Goal: Task Accomplishment & Management: Use online tool/utility

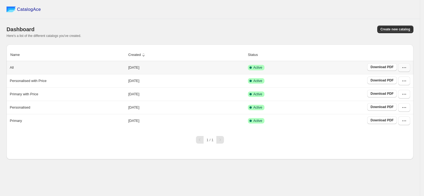
click at [404, 65] on button "button" at bounding box center [404, 67] width 12 height 9
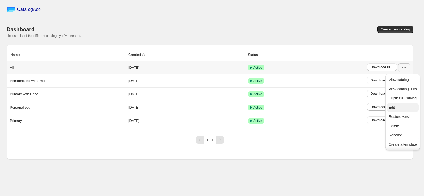
click at [398, 110] on span "Edit" at bounding box center [403, 107] width 28 height 5
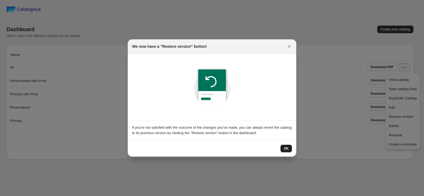
click at [284, 148] on span "OK" at bounding box center [286, 149] width 5 height 4
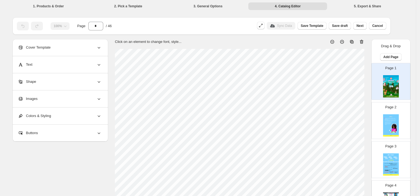
scroll to position [69, 0]
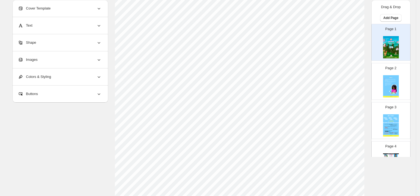
click at [381, 75] on div "Page 2" at bounding box center [389, 79] width 34 height 36
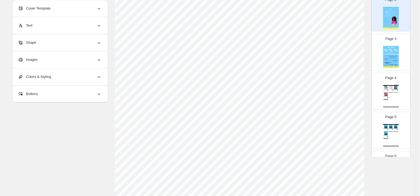
scroll to position [81, 0]
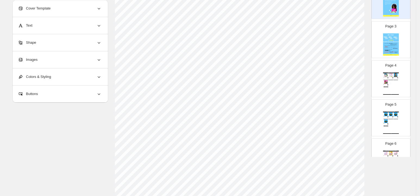
click at [388, 48] on img at bounding box center [391, 44] width 16 height 22
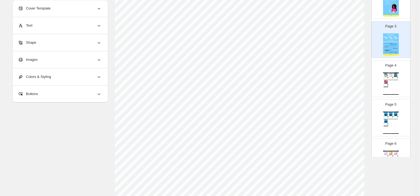
click at [386, 97] on div "Page 4 Gift Hampers - Jumbo & 7 in 1 Packs Zootii Jumbo Gift Hamper - Superhero…" at bounding box center [391, 78] width 39 height 37
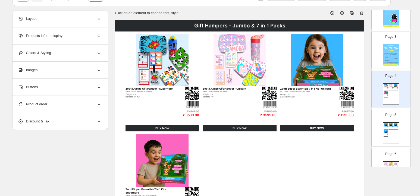
scroll to position [34, 0]
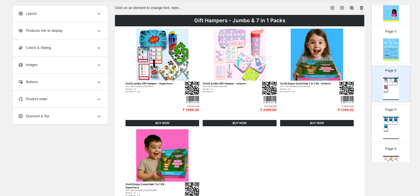
click at [387, 112] on p "Page 5" at bounding box center [390, 109] width 11 height 5
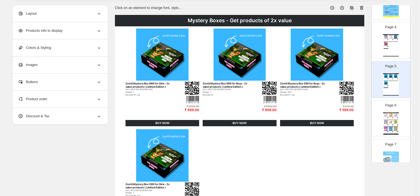
scroll to position [157, 0]
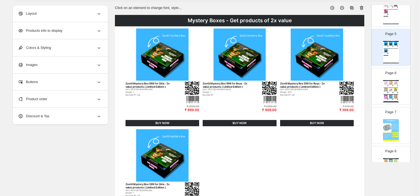
click at [386, 92] on img at bounding box center [386, 90] width 5 height 4
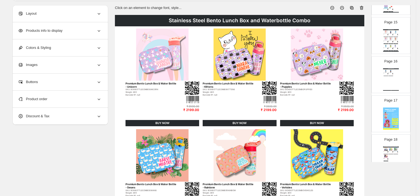
scroll to position [634, 0]
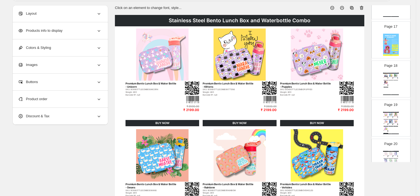
click at [386, 92] on div "Super Soft Muslin Handkerchief (Pack of 6) - Personalisation available Personal…" at bounding box center [391, 84] width 16 height 22
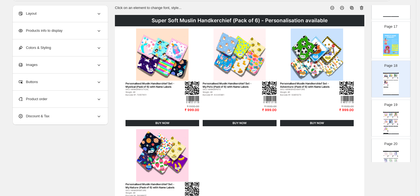
click at [48, 104] on div "Product order" at bounding box center [60, 99] width 84 height 17
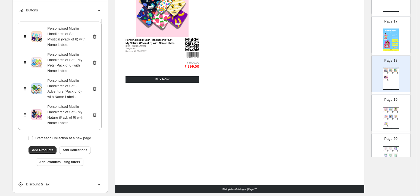
scroll to position [180, 0]
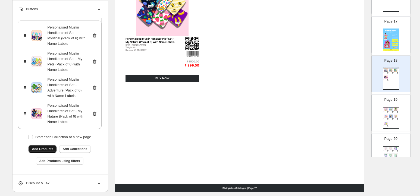
click at [45, 150] on span "Add Products" at bounding box center [42, 149] width 21 height 4
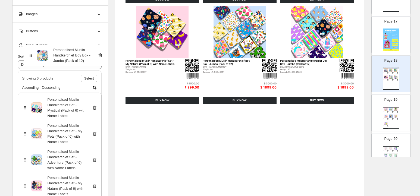
scroll to position [0, 0]
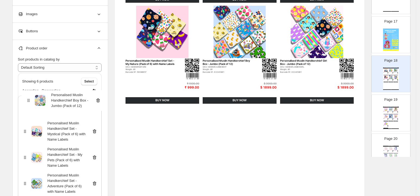
drag, startPoint x: 26, startPoint y: 138, endPoint x: 28, endPoint y: 98, distance: 40.8
click at [28, 98] on div "Personalised Muslin Handkerchief Set - Mystical (Pack of 6) with Name Labels Pe…" at bounding box center [60, 171] width 84 height 150
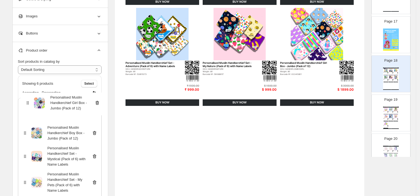
drag, startPoint x: 28, startPoint y: 157, endPoint x: 28, endPoint y: 98, distance: 59.0
click at [28, 98] on div "Personalised Muslin Handkerchief Boy Box - Jumbo (Pack of 12) Personalised Musl…" at bounding box center [60, 173] width 84 height 150
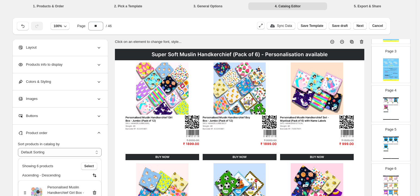
scroll to position [104, 0]
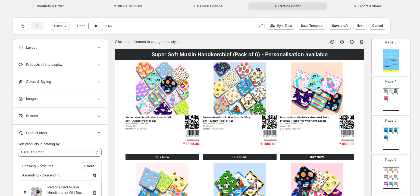
click at [387, 111] on div "Page 4 Gift Hampers - Jumbo & 7 in 1 Packs Zootii Jumbo Gift Hamper - Superhero…" at bounding box center [391, 95] width 39 height 36
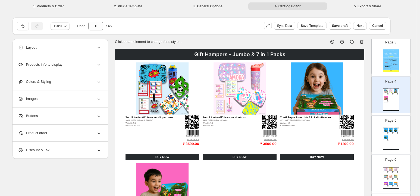
click at [387, 138] on img at bounding box center [386, 138] width 5 height 4
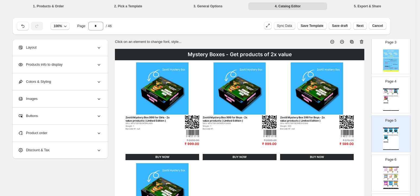
click at [385, 99] on img at bounding box center [386, 98] width 5 height 4
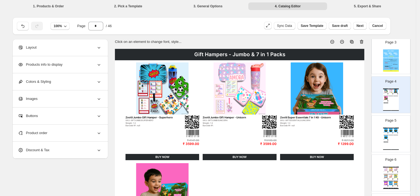
click at [389, 132] on img at bounding box center [391, 131] width 5 height 4
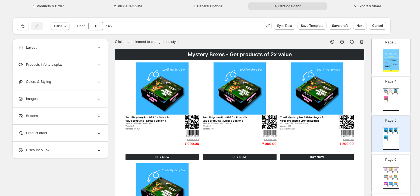
scroll to position [119, 0]
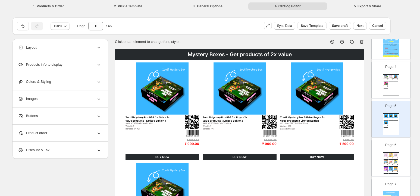
click at [391, 154] on img at bounding box center [391, 155] width 5 height 4
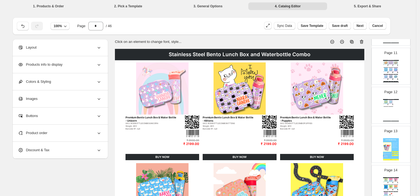
scroll to position [490, 0]
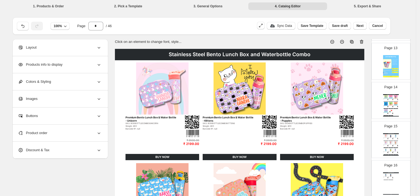
click at [388, 114] on img at bounding box center [388, 113] width 1 height 1
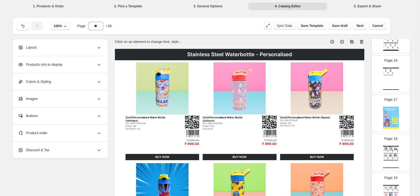
scroll to position [619, 0]
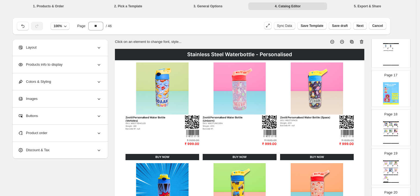
click at [389, 126] on img at bounding box center [391, 124] width 5 height 4
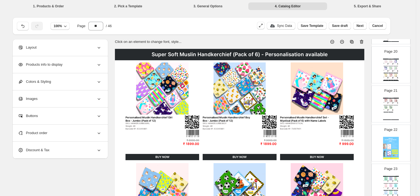
scroll to position [775, 0]
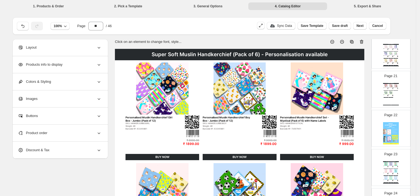
click at [385, 167] on div "Weight: 15" at bounding box center [385, 167] width 3 height 0
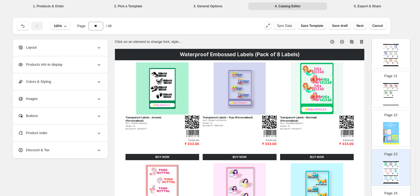
click at [381, 96] on div "Page 21 School Essential Mini Kit Combo Back to School Combo - Colorful Cars ( …" at bounding box center [389, 87] width 34 height 36
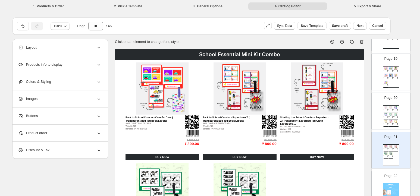
scroll to position [712, 0]
click at [388, 89] on div "Super Soft Muslin Handkerchief (Pack of 3) - Personalisation available Personal…" at bounding box center [391, 78] width 16 height 22
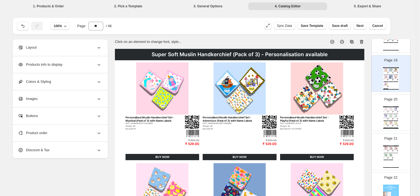
click at [390, 112] on div "Barcode №: 63591997" at bounding box center [390, 112] width 3 height 0
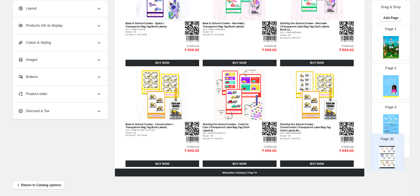
scroll to position [198, 0]
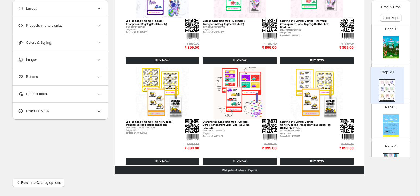
drag, startPoint x: 391, startPoint y: 123, endPoint x: 388, endPoint y: 92, distance: 30.9
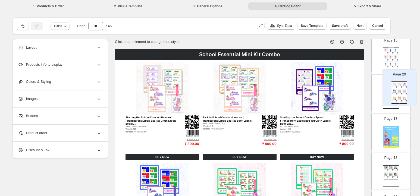
scroll to position [575, 0]
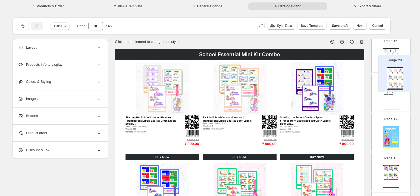
drag, startPoint x: 394, startPoint y: 88, endPoint x: 400, endPoint y: 78, distance: 11.5
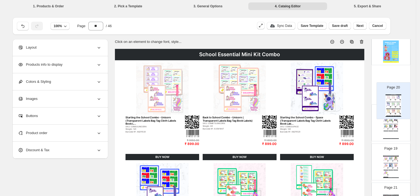
scroll to position [0, 0]
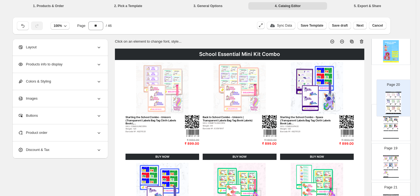
drag, startPoint x: 395, startPoint y: 160, endPoint x: 398, endPoint y: 86, distance: 73.7
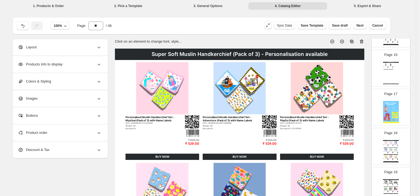
scroll to position [597, 0]
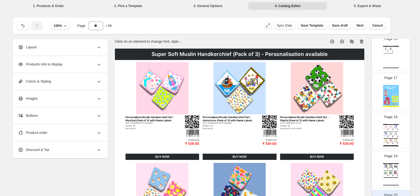
click at [392, 125] on div "School Essential Mini Kit Combo" at bounding box center [391, 124] width 16 height 1
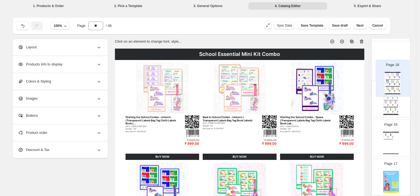
drag, startPoint x: 393, startPoint y: 134, endPoint x: 396, endPoint y: 77, distance: 56.6
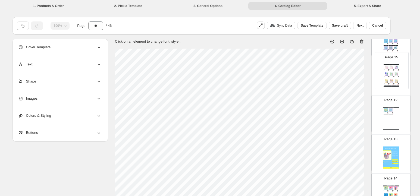
drag, startPoint x: 397, startPoint y: 138, endPoint x: 398, endPoint y: 67, distance: 71.8
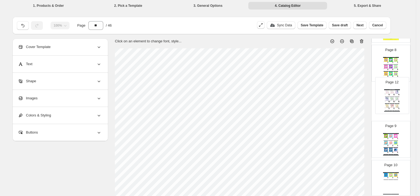
drag, startPoint x: 393, startPoint y: 171, endPoint x: 396, endPoint y: 84, distance: 87.0
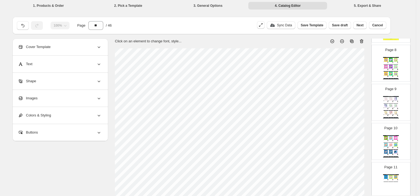
click at [393, 70] on img at bounding box center [393, 69] width 1 height 1
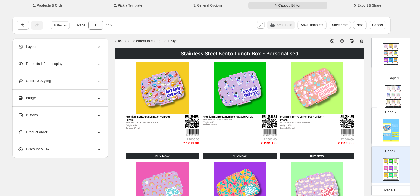
drag, startPoint x: 391, startPoint y: 165, endPoint x: 394, endPoint y: 80, distance: 85.7
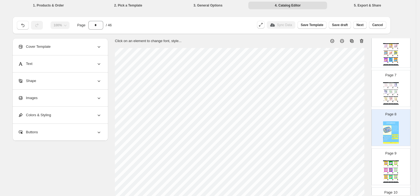
click at [394, 60] on img at bounding box center [396, 60] width 5 height 4
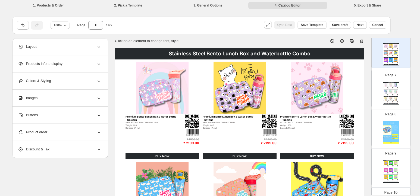
click at [391, 79] on div "Page 7 School Essential Mini Kit Combo Starting the School Combo - Unicorn (Tra…" at bounding box center [389, 86] width 34 height 36
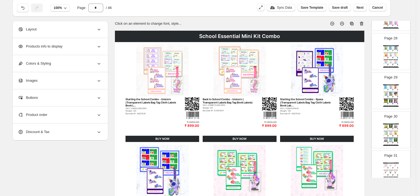
scroll to position [1134, 0]
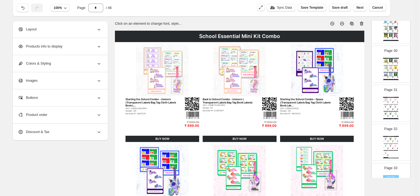
click at [388, 98] on div "Writable Luggage Tags ( Pack of 2)" at bounding box center [391, 97] width 16 height 1
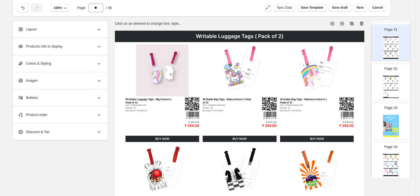
scroll to position [1196, 0]
click at [388, 88] on img at bounding box center [388, 87] width 1 height 1
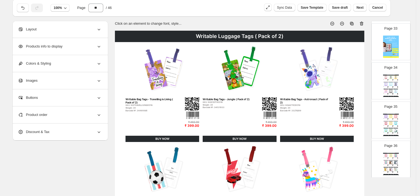
scroll to position [1274, 0]
click at [388, 88] on img at bounding box center [388, 87] width 1 height 1
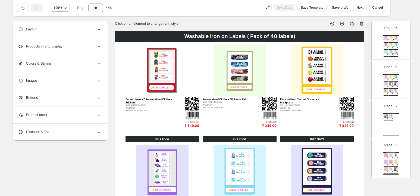
scroll to position [1356, 0]
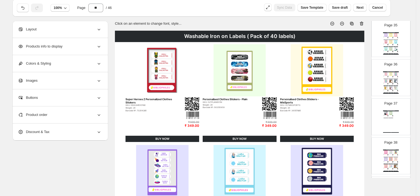
click at [385, 106] on p "Page 37" at bounding box center [390, 103] width 13 height 5
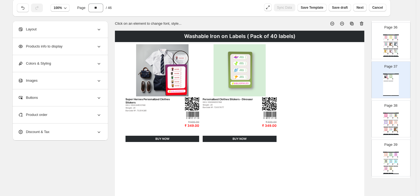
scroll to position [1428, 0]
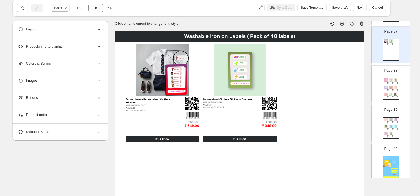
click at [385, 100] on div "Bibliophiles Catalogue | Page undefined" at bounding box center [391, 99] width 16 height 1
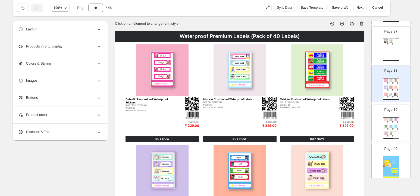
click at [389, 132] on div "BUY NOW" at bounding box center [391, 131] width 5 height 1
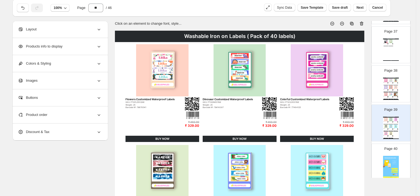
scroll to position [1611, 0]
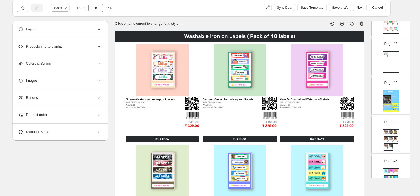
click at [389, 130] on div "Screen Free Activity - ISPY Game" at bounding box center [391, 129] width 16 height 1
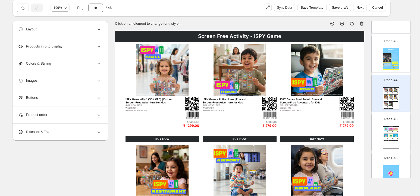
scroll to position [1685, 0]
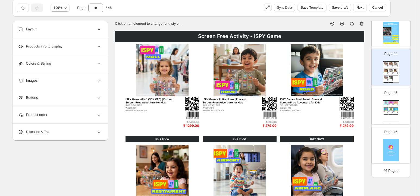
click at [389, 118] on div "Shloka Books for Kids Shlokas Made Easy - 5 Books [DEMOGRAPHIC_DATA] | [DEMOGRA…" at bounding box center [391, 111] width 16 height 22
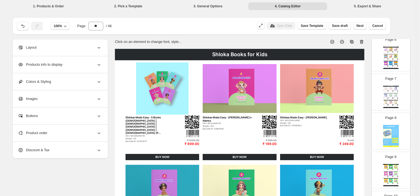
scroll to position [186, 0]
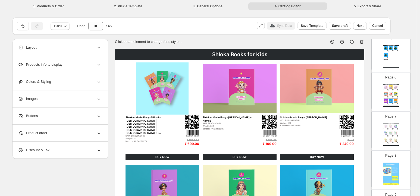
click at [384, 133] on img at bounding box center [386, 134] width 5 height 4
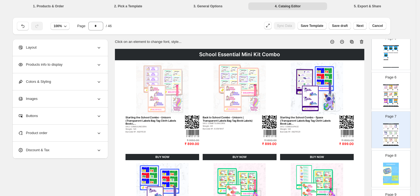
click at [386, 104] on div "Weight: 800" at bounding box center [385, 104] width 3 height 0
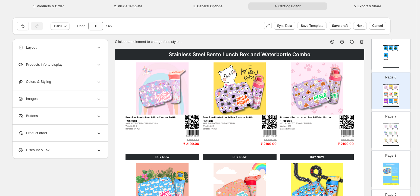
click at [386, 121] on div "Page 7 School Essential Mini Kit Combo Starting the School Combo - Unicorn (Tra…" at bounding box center [389, 128] width 34 height 36
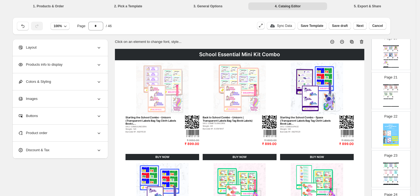
scroll to position [773, 0]
click at [387, 99] on div "₹ 899.00" at bounding box center [388, 99] width 2 height 0
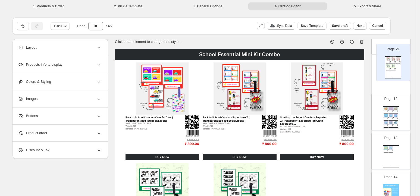
scroll to position [437, 0]
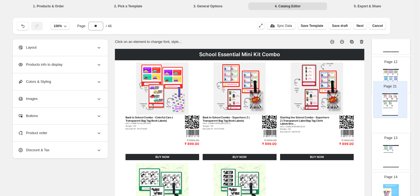
drag, startPoint x: 387, startPoint y: 101, endPoint x: 388, endPoint y: 104, distance: 3.4
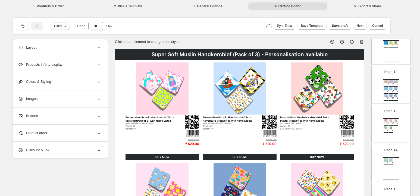
scroll to position [426, 0]
click at [389, 124] on div "SKU: COMBSUPERHEROZBTS" at bounding box center [390, 124] width 3 height 0
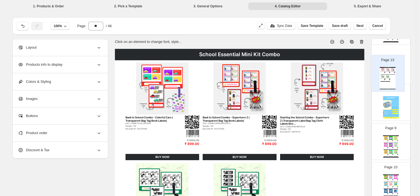
scroll to position [289, 0]
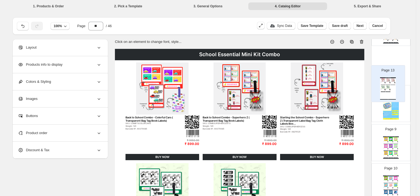
drag, startPoint x: 389, startPoint y: 125, endPoint x: 387, endPoint y: 81, distance: 44.6
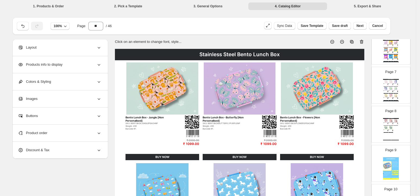
scroll to position [199, 0]
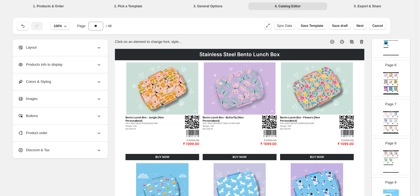
click at [388, 119] on div "School Essential Mini Kit Combo Starting the School Combo - Unicorn (Transparen…" at bounding box center [391, 122] width 16 height 22
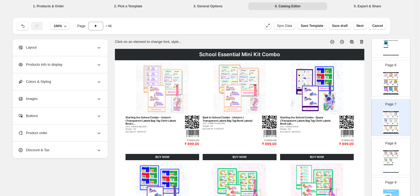
click at [394, 145] on p "Page 8" at bounding box center [390, 143] width 11 height 5
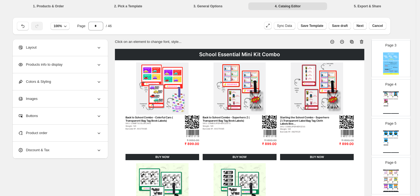
scroll to position [96, 0]
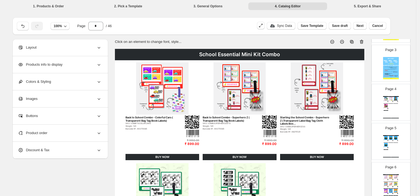
click at [391, 77] on img at bounding box center [391, 68] width 16 height 22
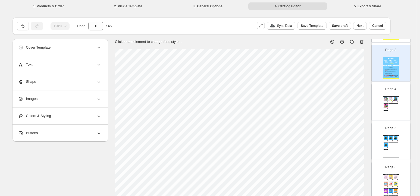
click at [387, 103] on div "₹ 3599.00" at bounding box center [388, 103] width 2 height 0
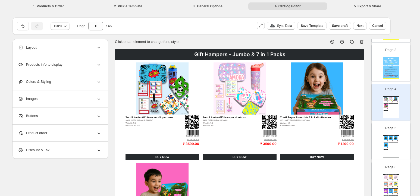
scroll to position [107, 0]
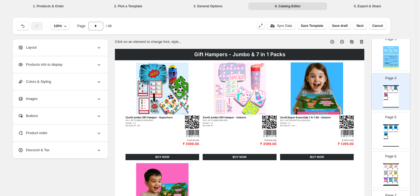
click at [385, 126] on img at bounding box center [386, 127] width 5 height 4
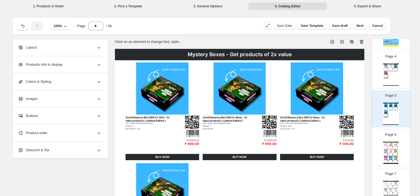
scroll to position [134, 0]
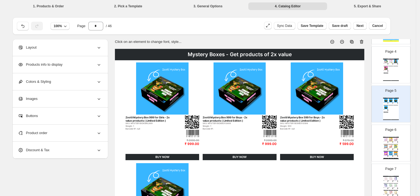
click at [390, 141] on img at bounding box center [391, 140] width 5 height 4
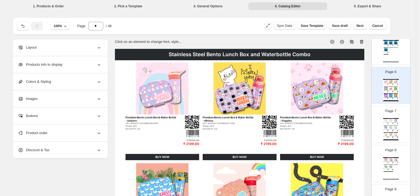
scroll to position [192, 0]
click at [389, 129] on img at bounding box center [391, 128] width 5 height 4
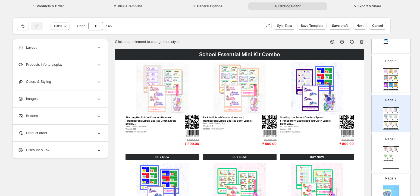
scroll to position [204, 0]
click at [392, 140] on p "Page 8" at bounding box center [390, 137] width 11 height 5
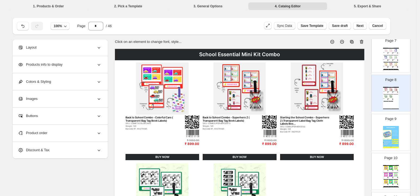
scroll to position [264, 0]
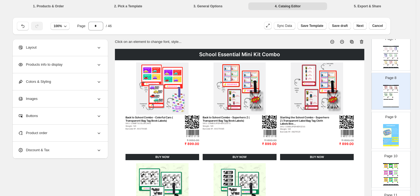
click at [391, 137] on img at bounding box center [391, 135] width 16 height 22
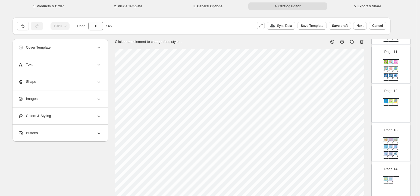
scroll to position [482, 0]
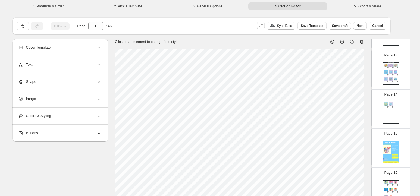
click at [391, 136] on p "Page 15" at bounding box center [390, 133] width 13 height 5
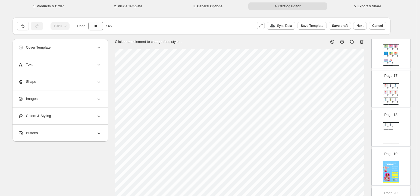
scroll to position [635, 0]
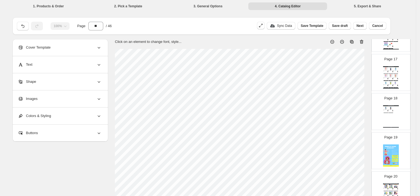
click at [389, 145] on div "Page 19" at bounding box center [389, 148] width 34 height 36
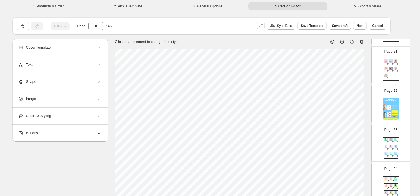
scroll to position [801, 0]
click at [390, 119] on img at bounding box center [391, 107] width 16 height 22
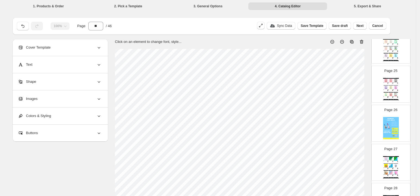
scroll to position [946, 0]
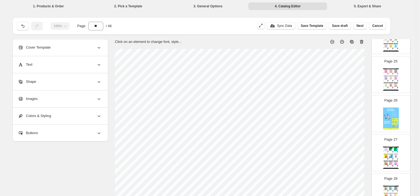
click at [390, 120] on img at bounding box center [391, 119] width 16 height 22
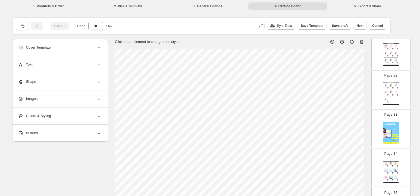
scroll to position [1256, 0]
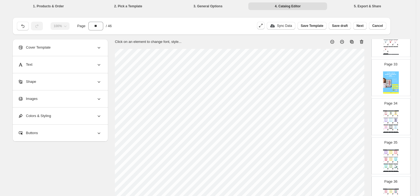
click at [388, 77] on img at bounding box center [391, 82] width 16 height 22
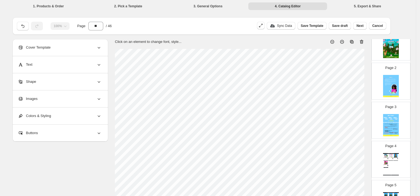
scroll to position [0, 0]
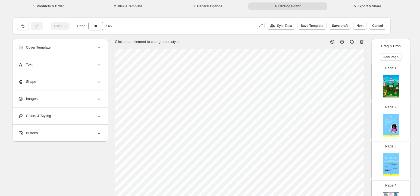
click at [395, 82] on img at bounding box center [391, 86] width 16 height 22
type input "*"
